Goal: Check status: Check status

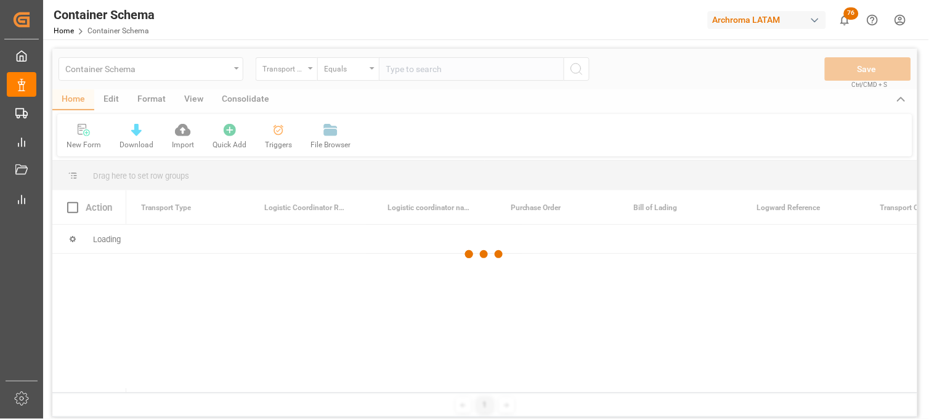
click at [311, 71] on div at bounding box center [484, 255] width 865 height 412
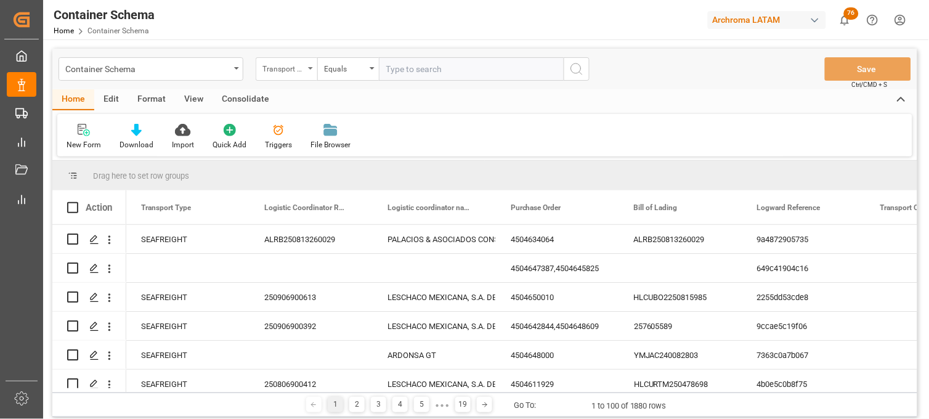
click at [311, 73] on div "Transport Type" at bounding box center [287, 68] width 62 height 23
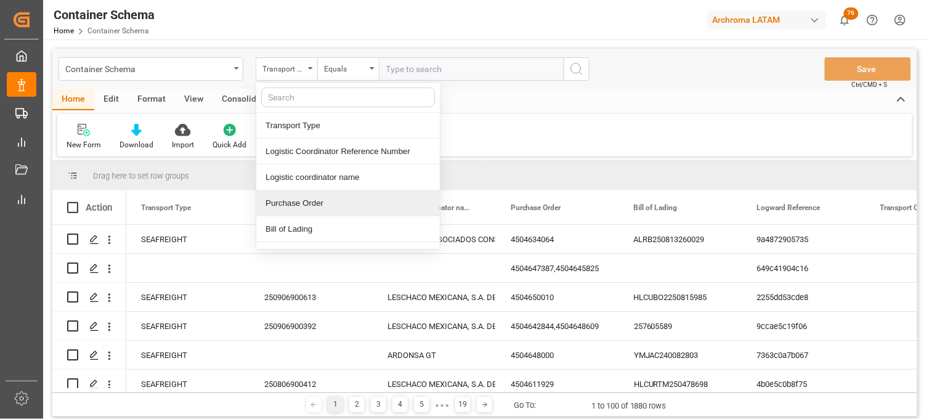
drag, startPoint x: 285, startPoint y: 205, endPoint x: 290, endPoint y: 189, distance: 16.8
click at [285, 202] on div "Purchase Order" at bounding box center [348, 203] width 184 height 26
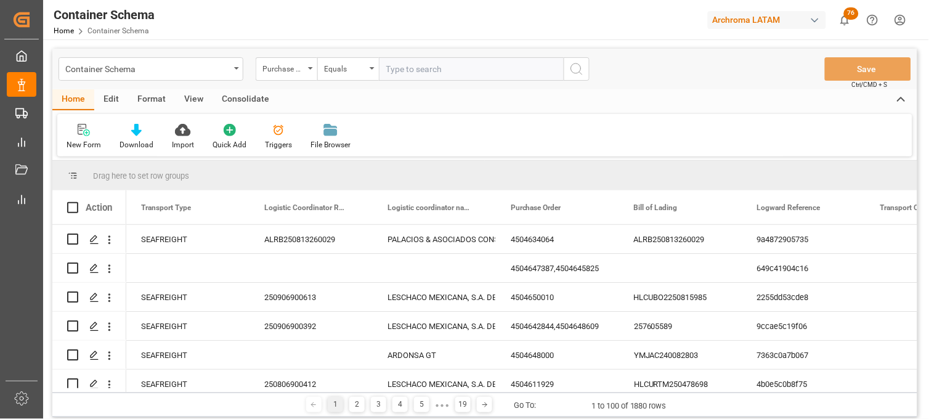
click at [394, 71] on input "text" at bounding box center [471, 68] width 185 height 23
paste input "4504647434"
type input "4504647434"
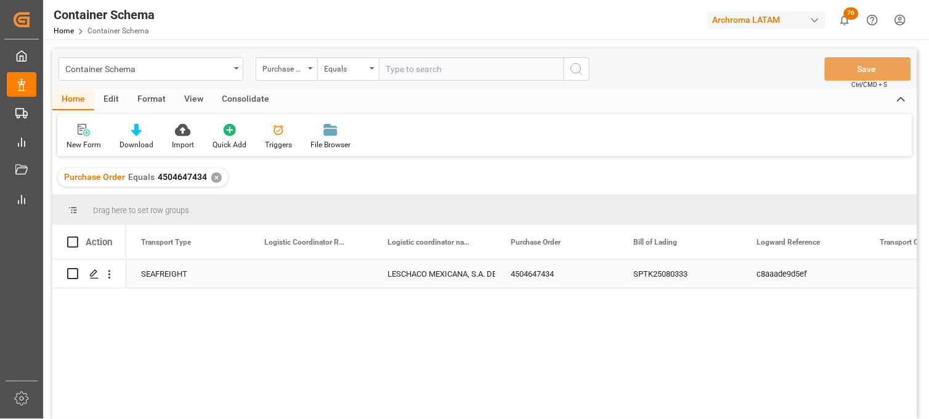
click at [297, 272] on div "Press SPACE to select this row." at bounding box center [311, 273] width 123 height 28
click at [298, 272] on input "Press SPACE to select this row." at bounding box center [311, 280] width 104 height 23
type input "250906900699"
click at [469, 275] on div "LESCHACO MEXICANA, S.A. DE C.V." at bounding box center [435, 274] width 94 height 28
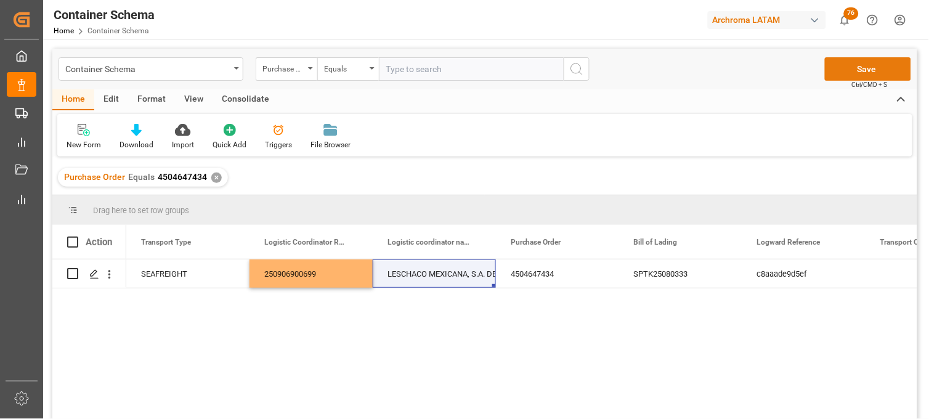
click at [876, 70] on button "Save" at bounding box center [868, 68] width 86 height 23
